Goal: Information Seeking & Learning: Find specific fact

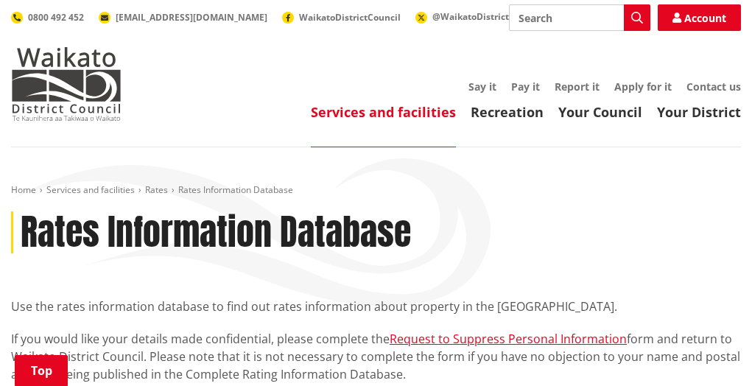
scroll to position [295, 0]
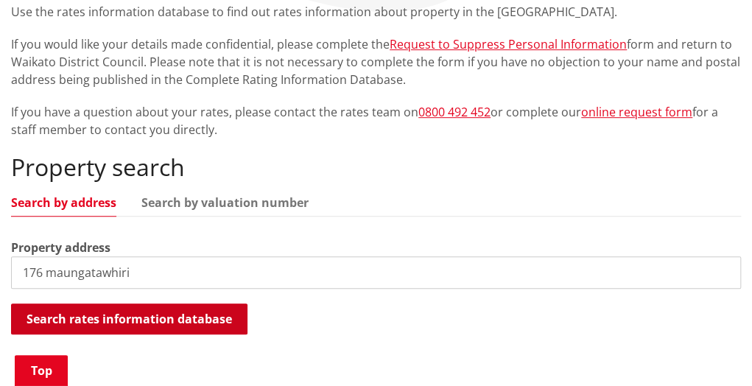
type input "176 maungatawhiri"
click at [122, 310] on button "Search rates information database" at bounding box center [129, 318] width 236 height 31
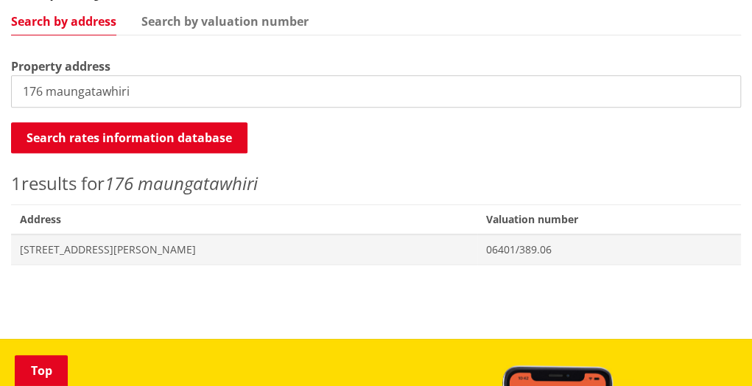
scroll to position [515, 0]
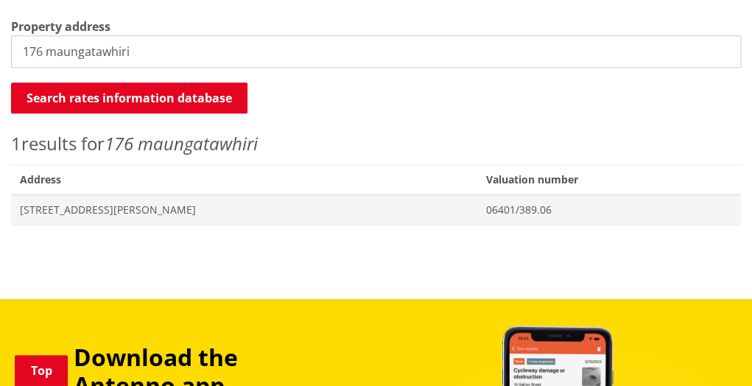
click at [174, 149] on em "176 maungatawhiri" at bounding box center [181, 143] width 153 height 24
click at [477, 199] on span "Valuation No. 06401/389.06" at bounding box center [609, 209] width 264 height 30
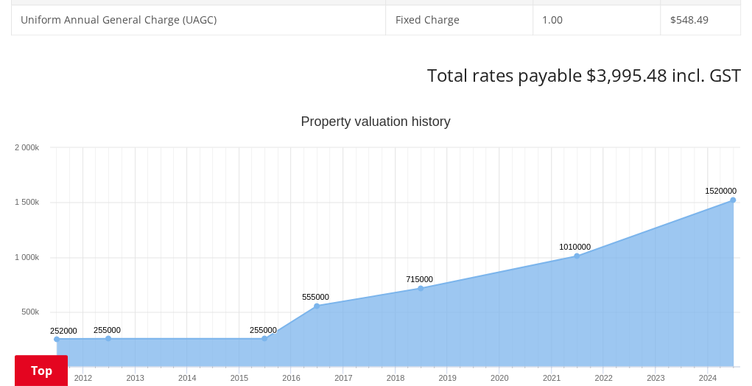
scroll to position [736, 0]
